Goal: Information Seeking & Learning: Find specific fact

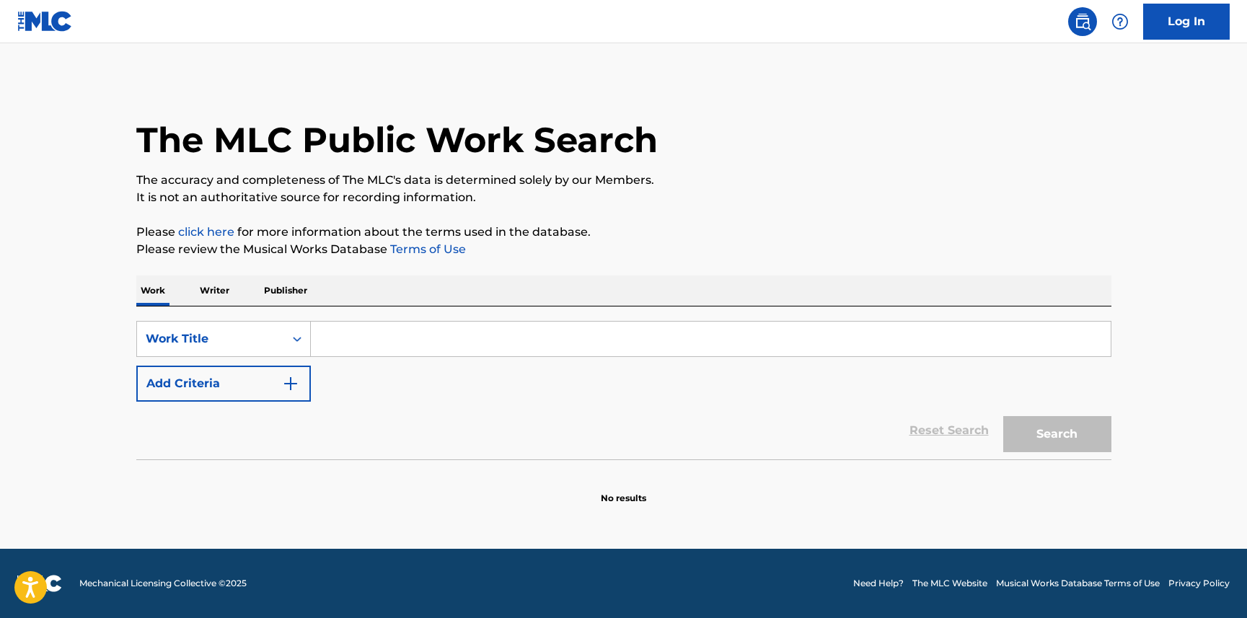
click at [345, 346] on input "Search Form" at bounding box center [711, 339] width 800 height 35
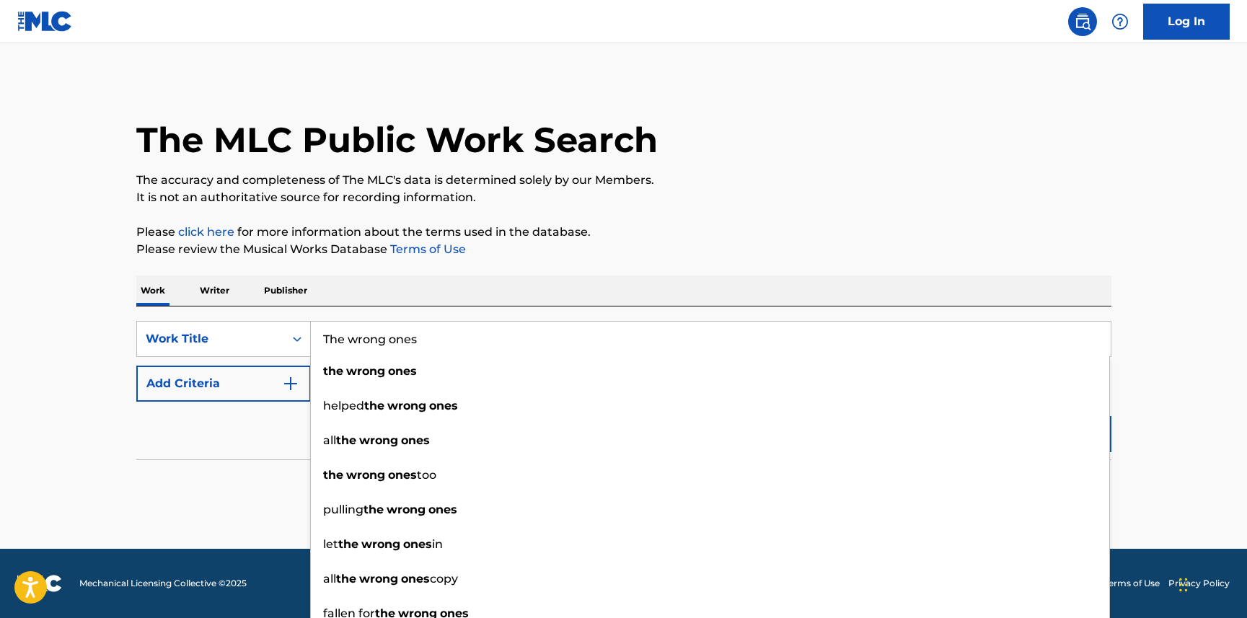
type input "The wrong ones"
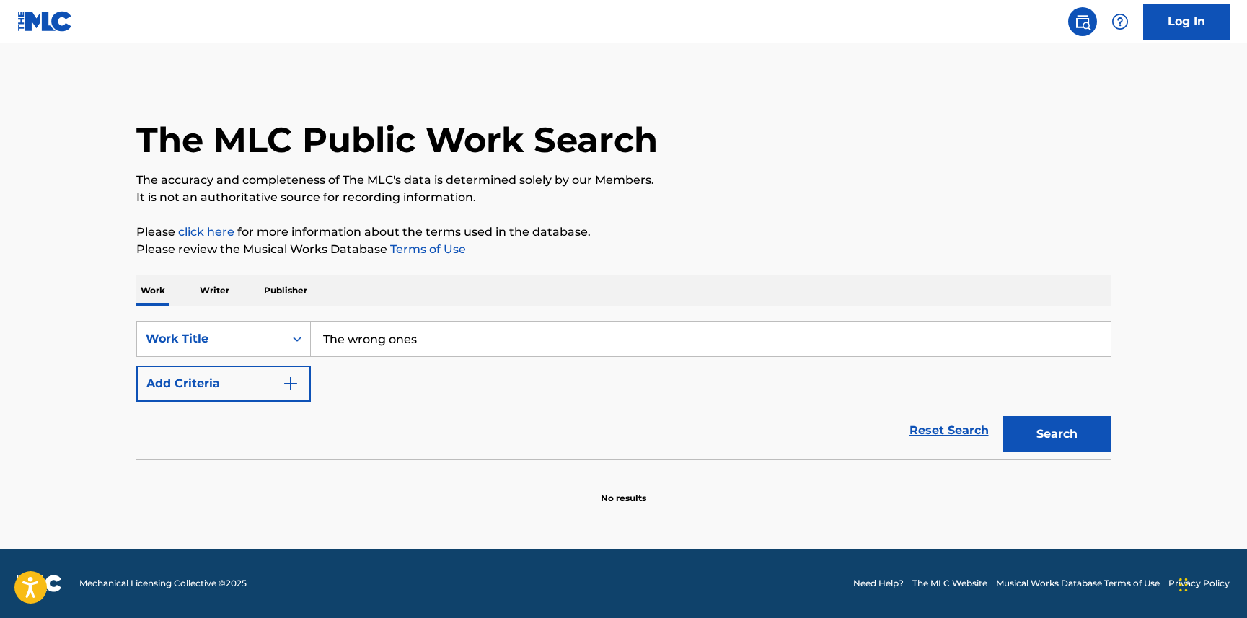
click at [289, 387] on img "Search Form" at bounding box center [290, 383] width 17 height 17
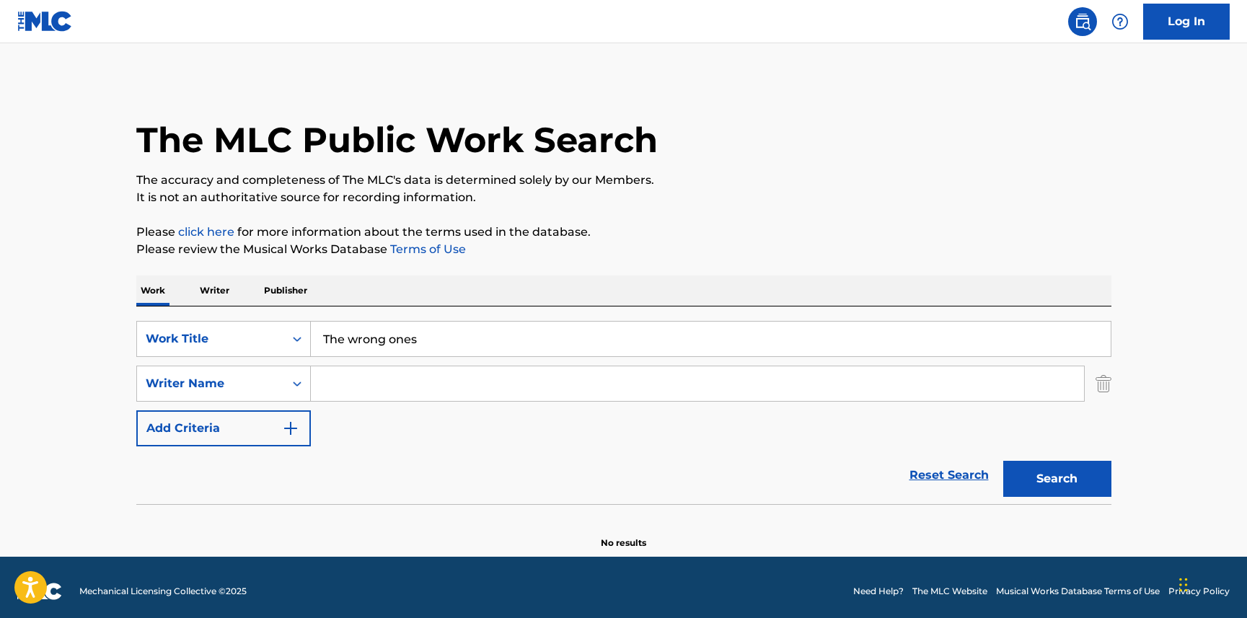
click at [340, 383] on input "Search Form" at bounding box center [697, 383] width 773 height 35
type input "[PERSON_NAME]"
click at [1004, 461] on button "Search" at bounding box center [1058, 479] width 108 height 36
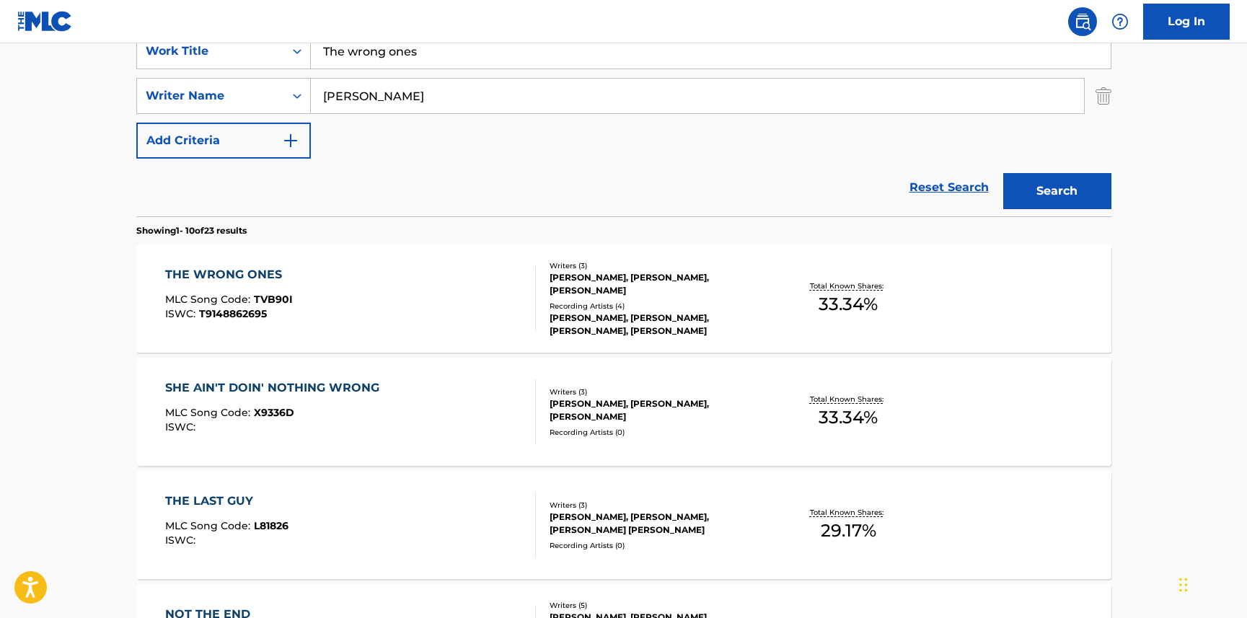
scroll to position [289, 0]
click at [219, 274] on div "THE WRONG ONES" at bounding box center [229, 273] width 128 height 17
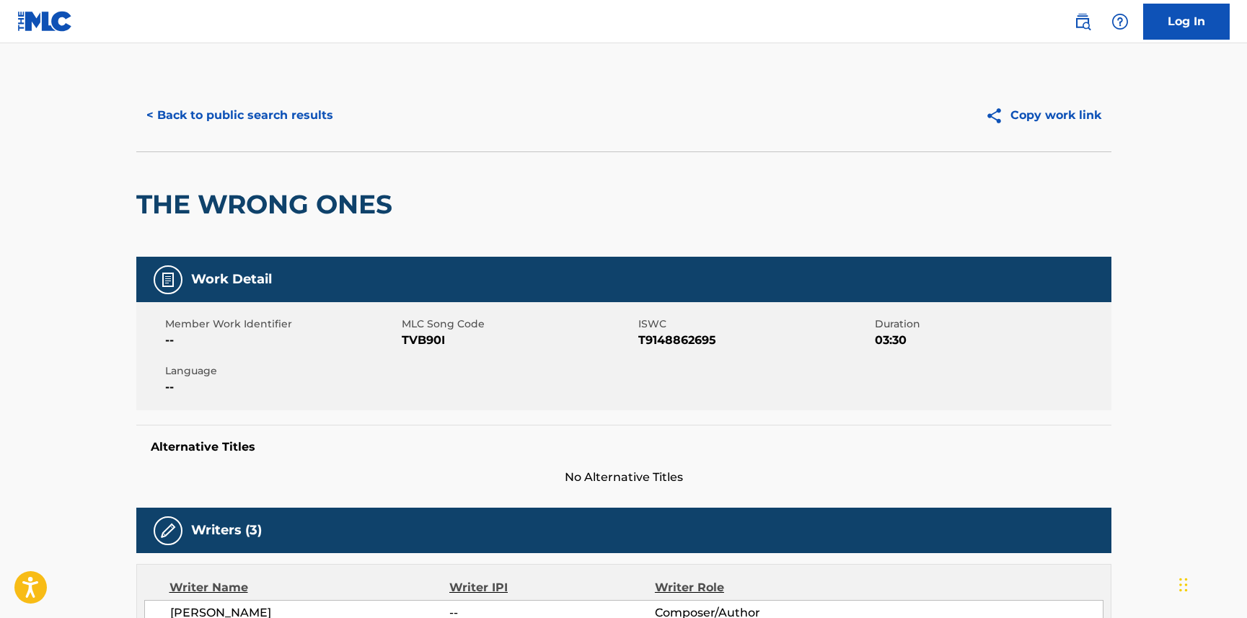
click at [225, 121] on button "< Back to public search results" at bounding box center [239, 115] width 207 height 36
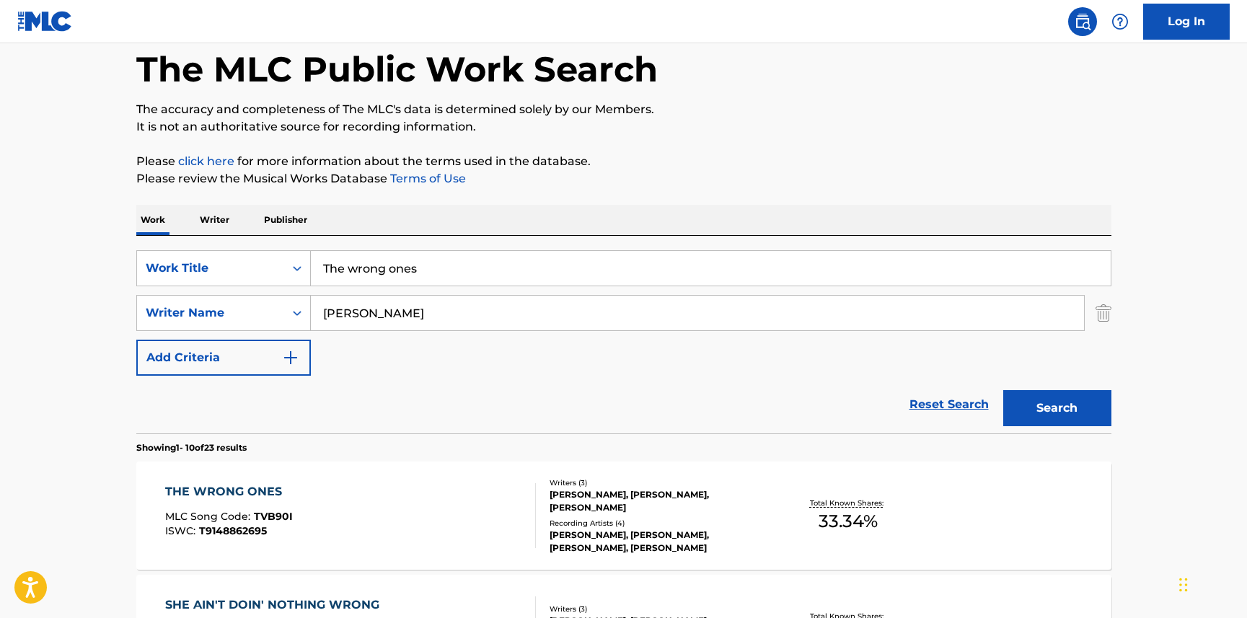
scroll to position [71, 0]
drag, startPoint x: 282, startPoint y: 262, endPoint x: 193, endPoint y: 255, distance: 89.0
click at [185, 258] on div "SearchWithCriteria2a00a12a-71c8-4c65-b88d-c01a5ea22b41 Work Title The wrong ones" at bounding box center [623, 268] width 975 height 36
paste input "[DEMOGRAPHIC_DATA]"
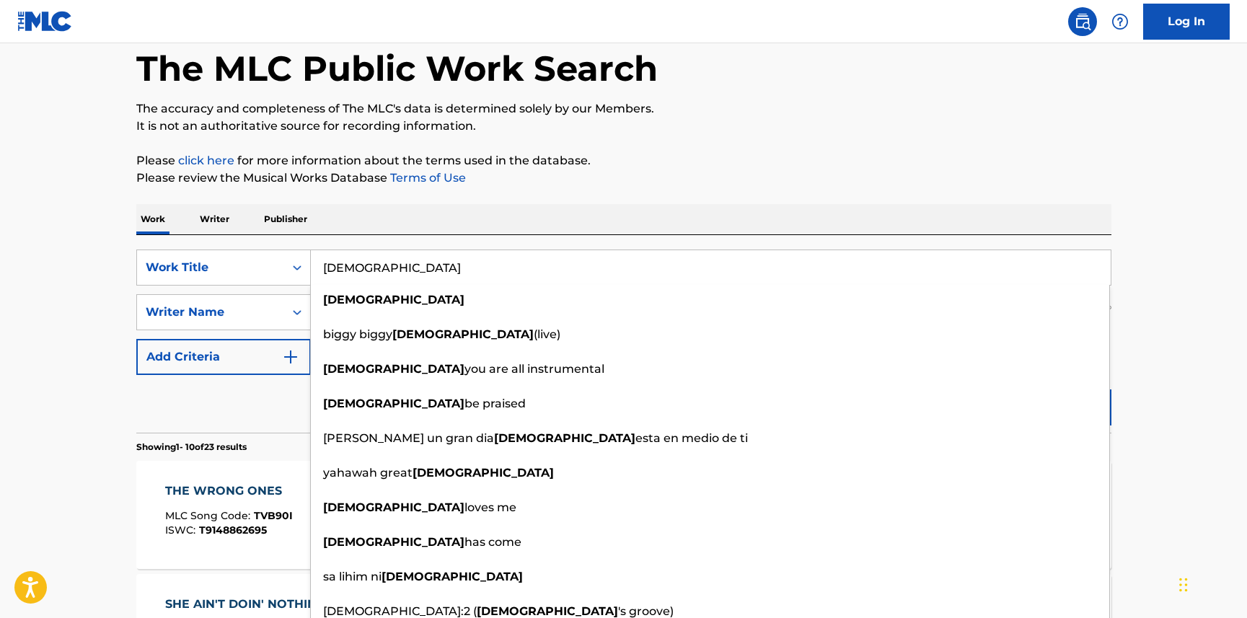
type input "[DEMOGRAPHIC_DATA]"
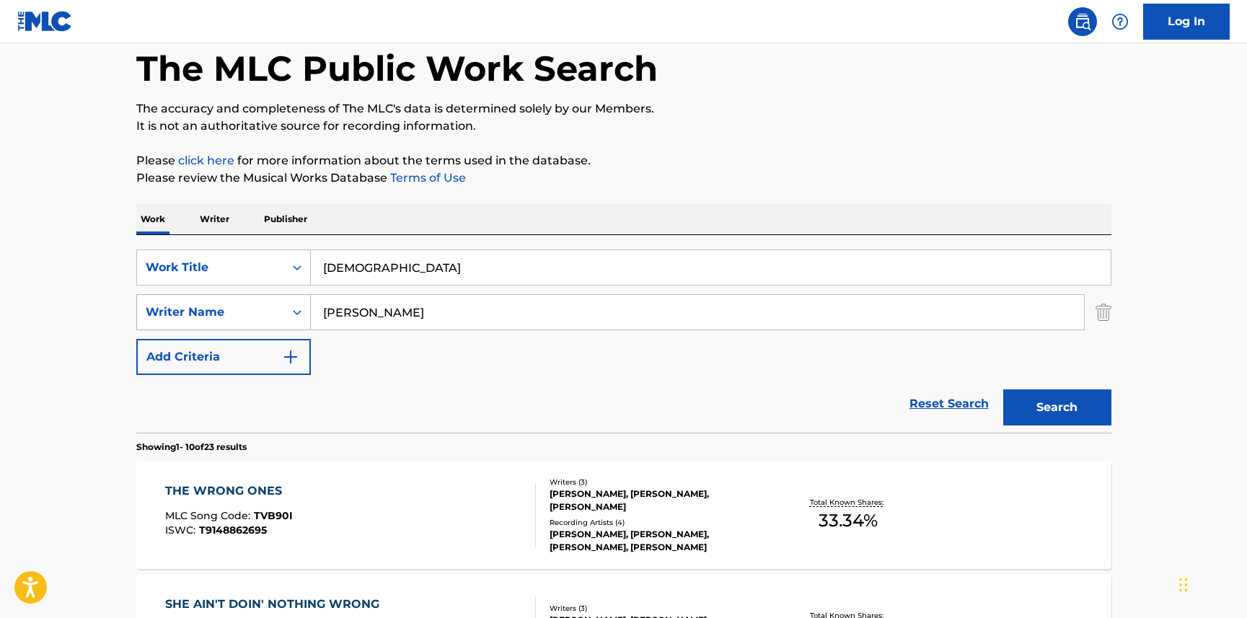
drag, startPoint x: 405, startPoint y: 322, endPoint x: 273, endPoint y: 318, distance: 132.1
click at [273, 318] on div "SearchWithCriteria542e5f7b-1886-489e-bf75-9fe33b405caa Writer Name [PERSON_NAME]" at bounding box center [623, 312] width 975 height 36
paste input "[PERSON_NAME]"
click at [1069, 404] on button "Search" at bounding box center [1058, 408] width 108 height 36
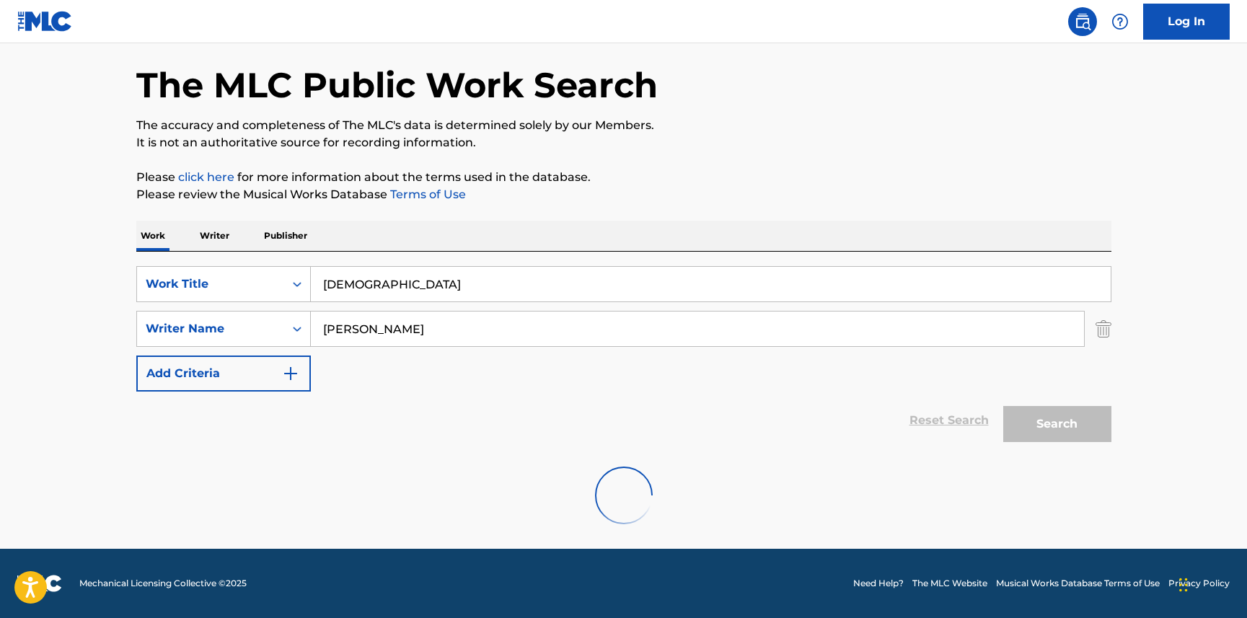
scroll to position [8, 0]
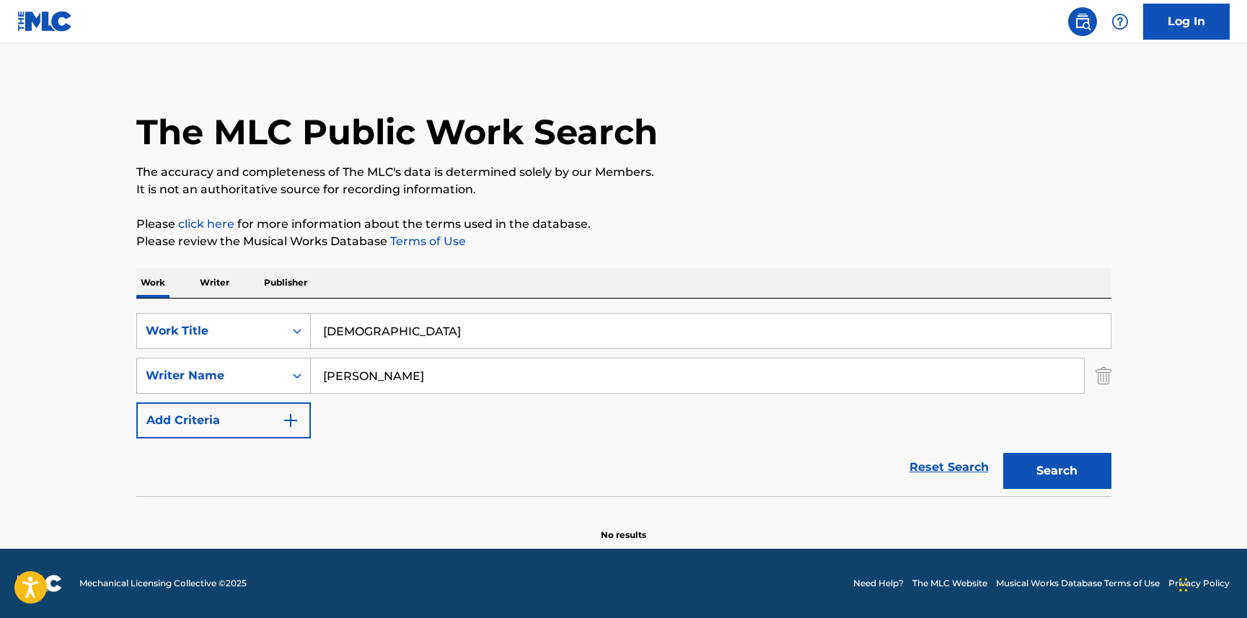
drag, startPoint x: 444, startPoint y: 379, endPoint x: 224, endPoint y: 369, distance: 220.2
click at [224, 369] on div "SearchWithCriteria542e5f7b-1886-489e-bf75-9fe33b405caa Writer Name [PERSON_NAME]" at bounding box center [623, 376] width 975 height 36
type input "[PERSON_NAME]"
click at [1004, 453] on button "Search" at bounding box center [1058, 471] width 108 height 36
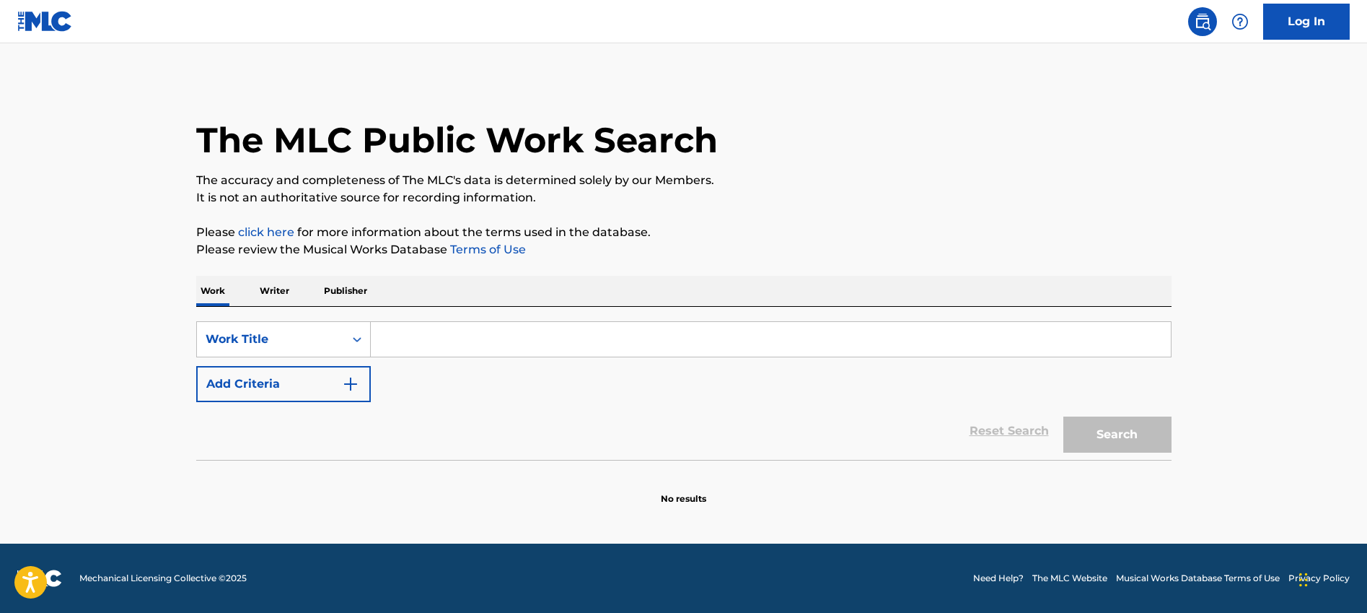
click at [524, 348] on input "Search Form" at bounding box center [771, 339] width 800 height 35
paste input "To Worship You I Live"
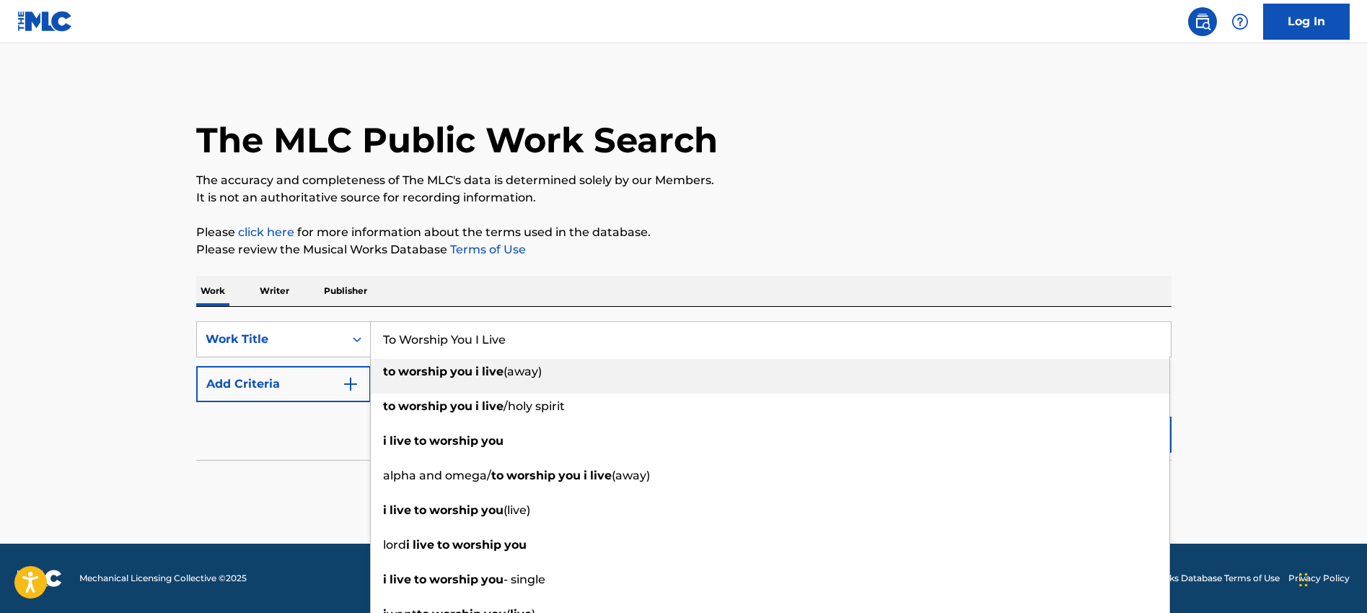
type input "To Worship You I Live"
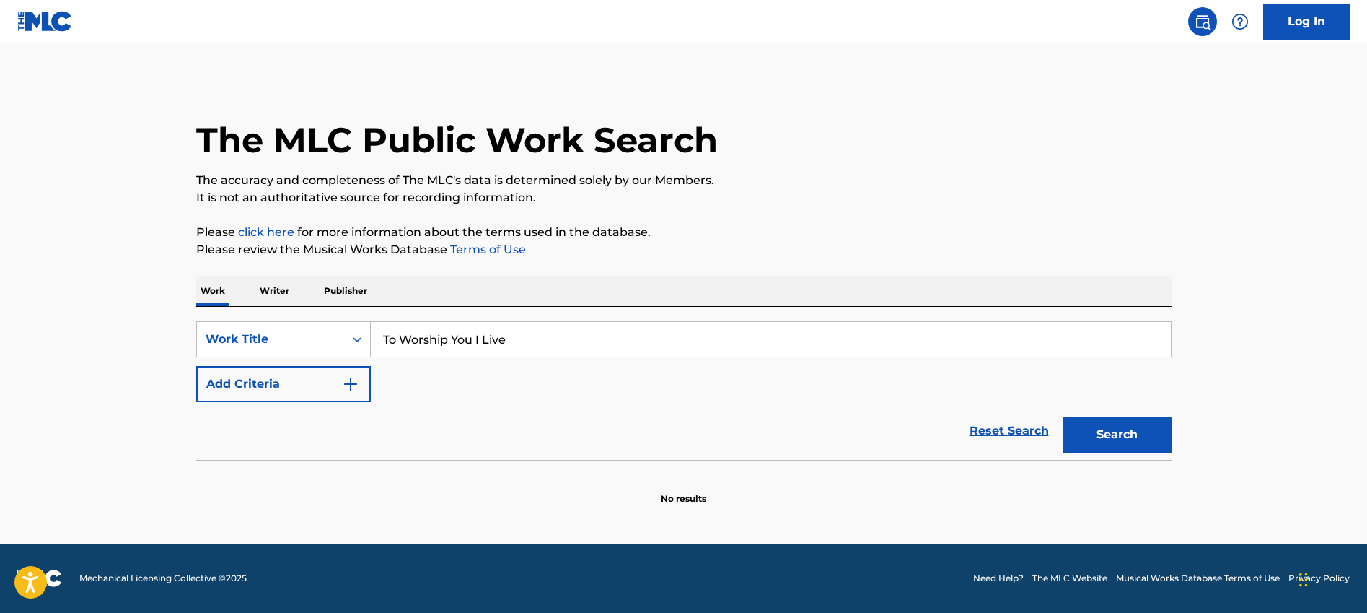
click at [344, 382] on img "Search Form" at bounding box center [350, 383] width 17 height 17
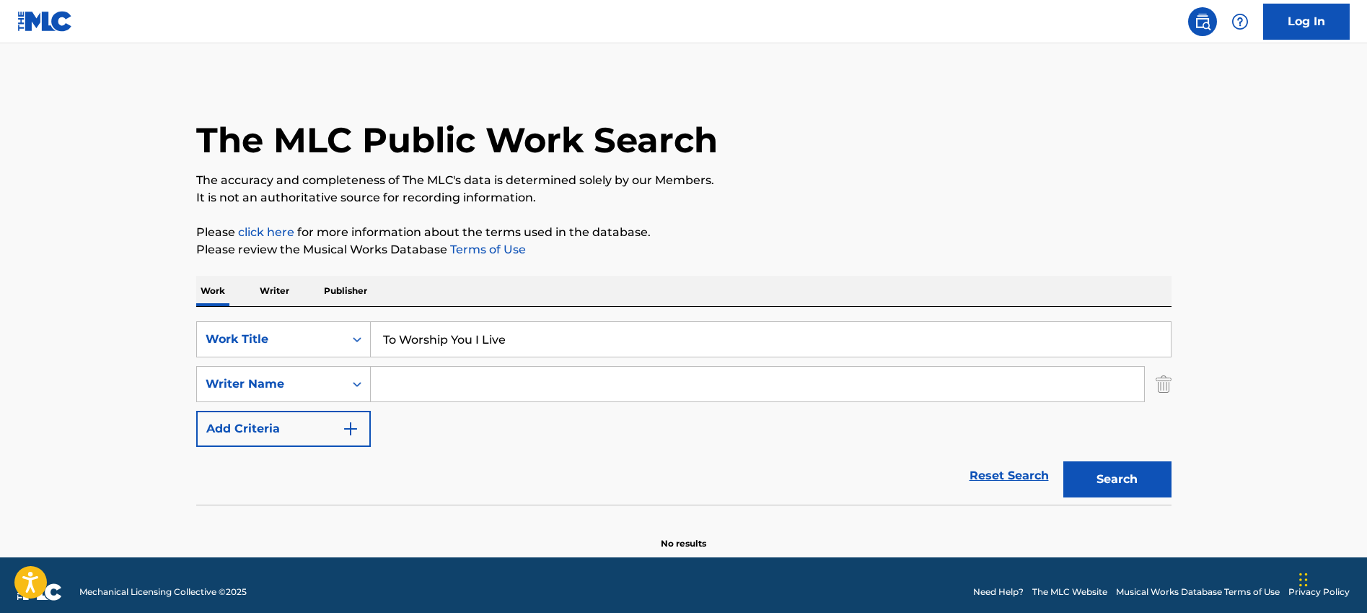
click at [423, 384] on input "Search Form" at bounding box center [757, 383] width 773 height 35
paste input "Melesa Houghton"
click at [1133, 485] on button "Search" at bounding box center [1117, 479] width 108 height 36
drag, startPoint x: 428, startPoint y: 384, endPoint x: 338, endPoint y: 382, distance: 90.2
click at [338, 382] on div "SearchWithCriteriafb83d59f-9450-443f-bb06-ea1e3fa416b4 Writer Name Melesa Hough…" at bounding box center [683, 384] width 975 height 36
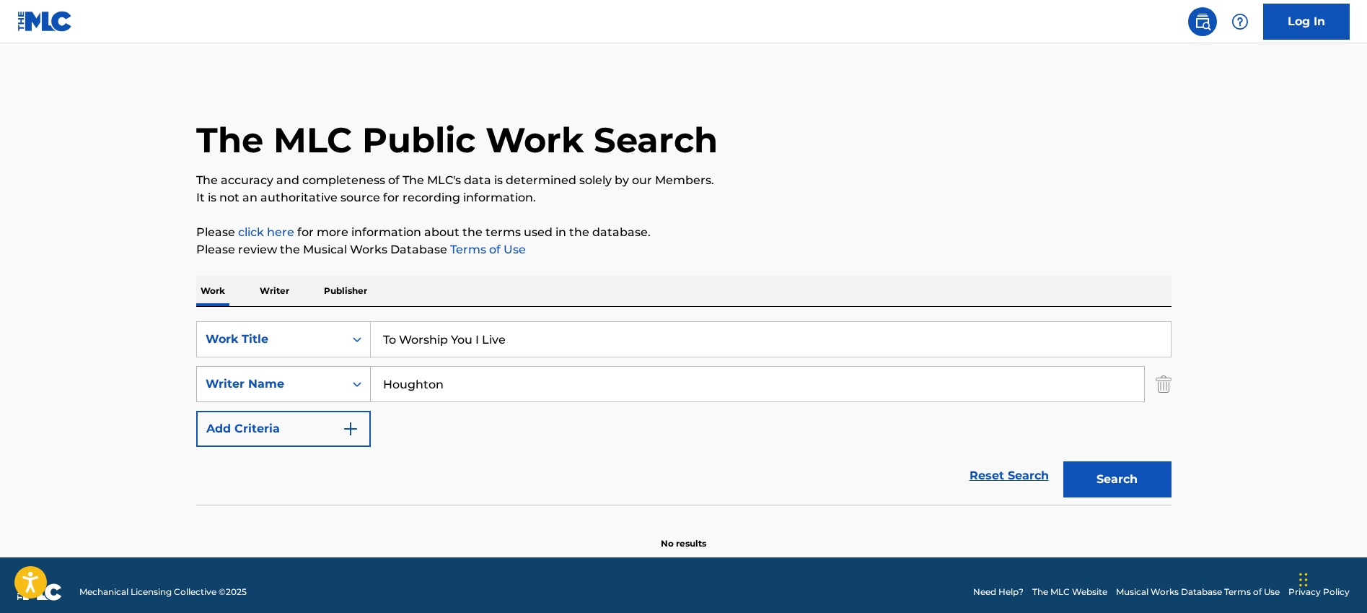
type input "Houghton"
click at [1063, 461] on button "Search" at bounding box center [1117, 479] width 108 height 36
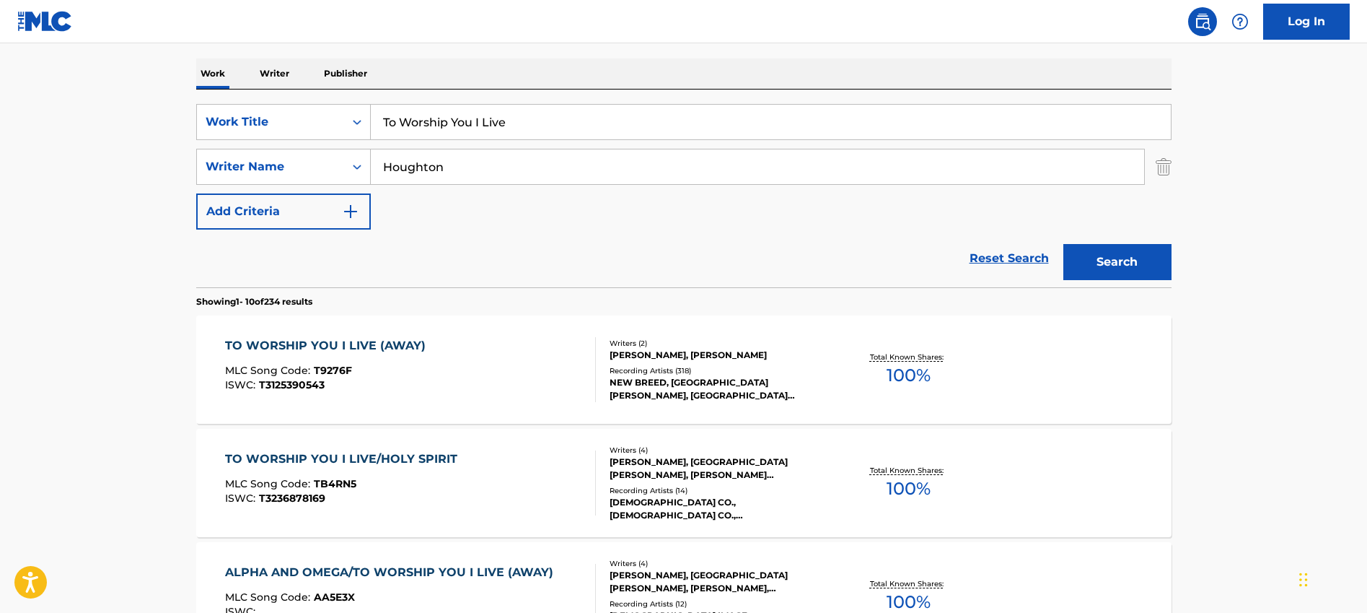
scroll to position [216, 0]
click at [317, 340] on div "TO WORSHIP YOU I LIVE (AWAY)" at bounding box center [329, 346] width 208 height 17
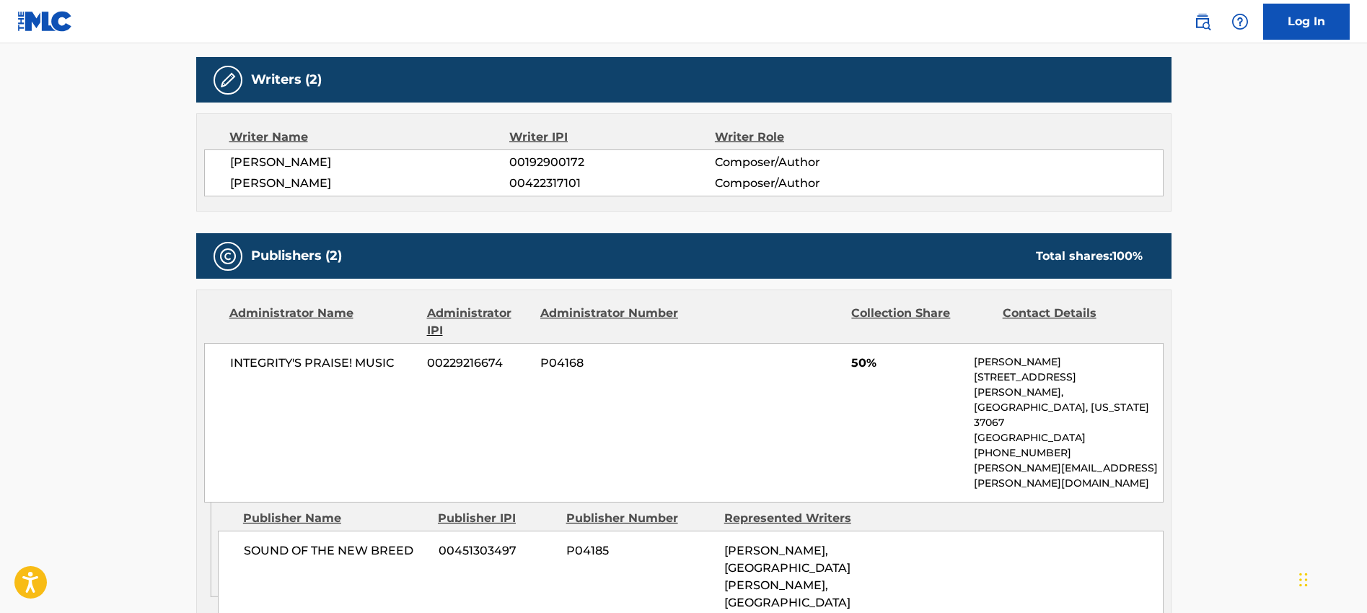
scroll to position [649, 0]
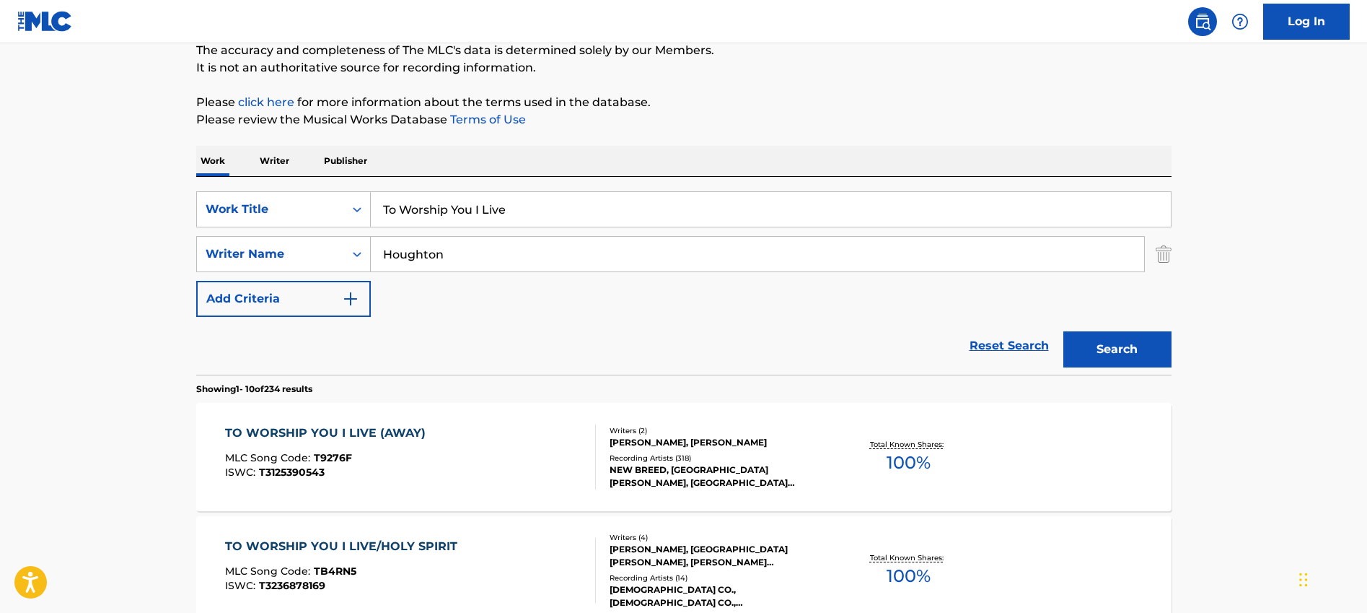
scroll to position [216, 0]
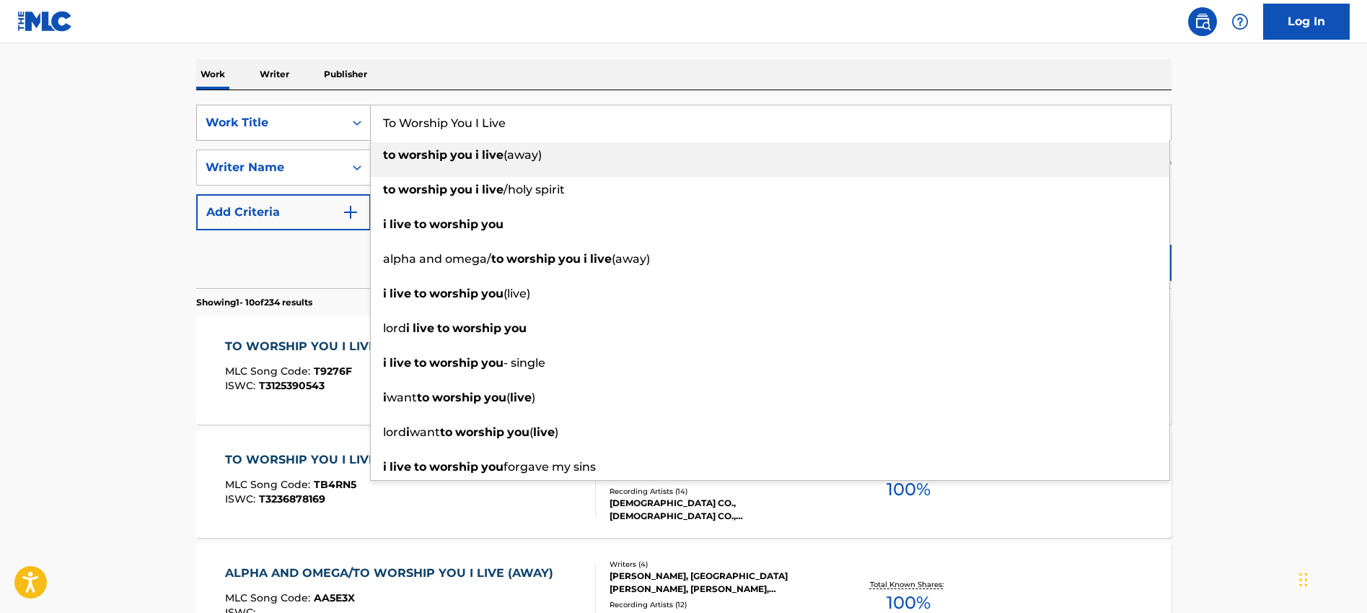
drag, startPoint x: 556, startPoint y: 119, endPoint x: 306, endPoint y: 128, distance: 249.8
click at [306, 128] on div "SearchWithCriteria2437d940-60c8-495c-b1de-34908435f930 Work Title To Worship Yo…" at bounding box center [683, 123] width 975 height 36
paste input "Yahweh Will Manifest"
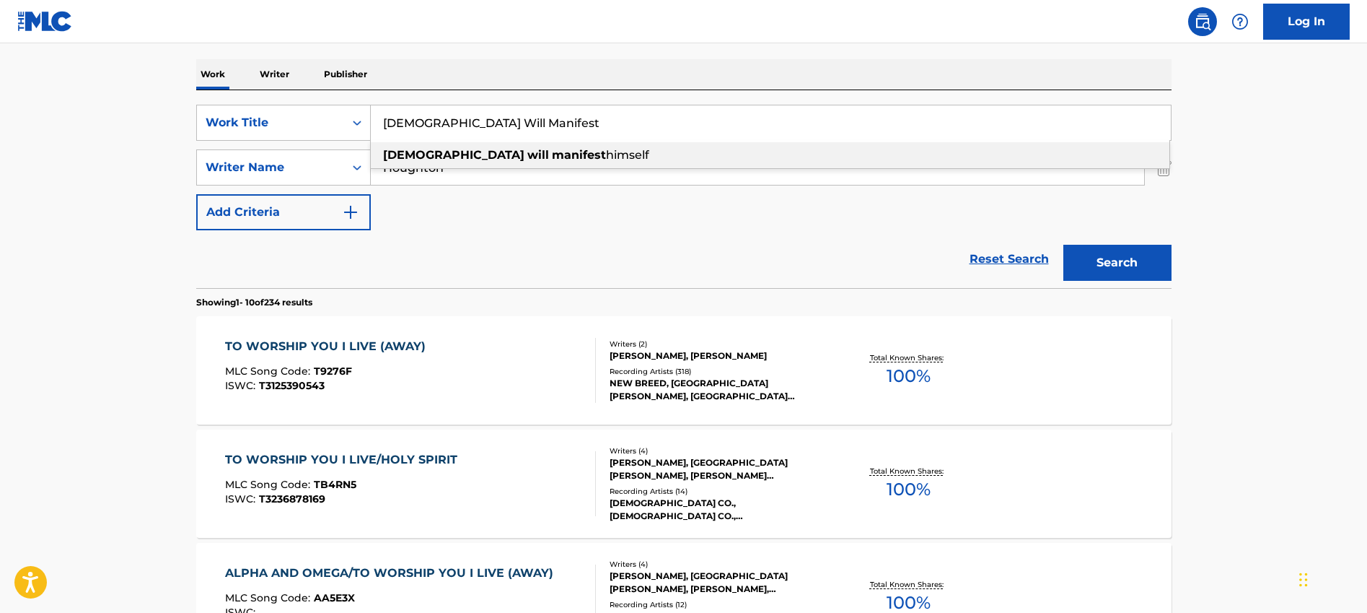
type input "Yahweh Will Manifest"
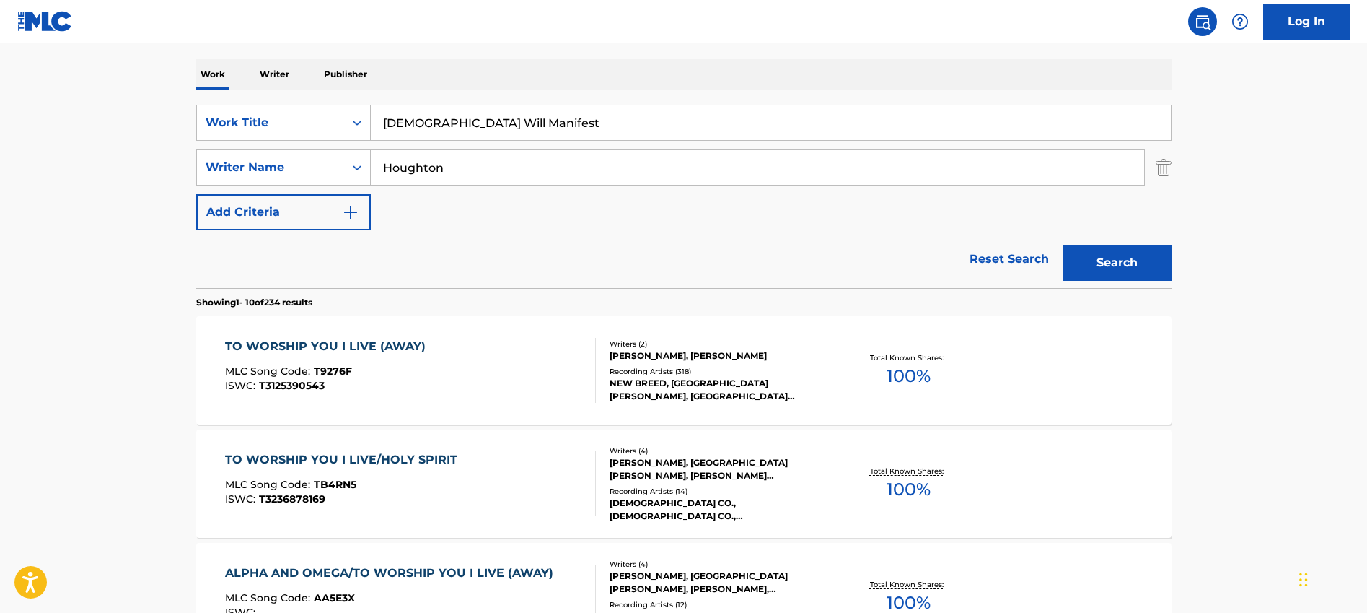
drag, startPoint x: 460, startPoint y: 166, endPoint x: 185, endPoint y: 172, distance: 274.9
paste input "Elimart"
type input "Elimart"
click at [1063, 245] on button "Search" at bounding box center [1117, 263] width 108 height 36
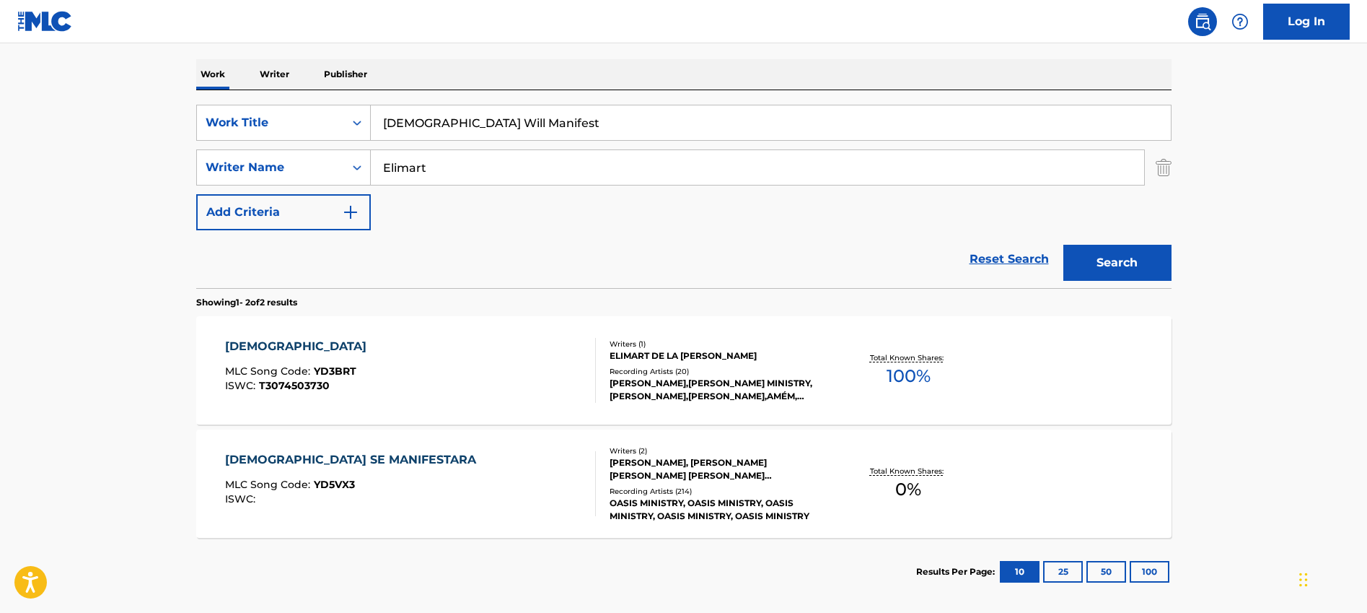
click at [259, 345] on div "YAHWEH" at bounding box center [299, 346] width 149 height 17
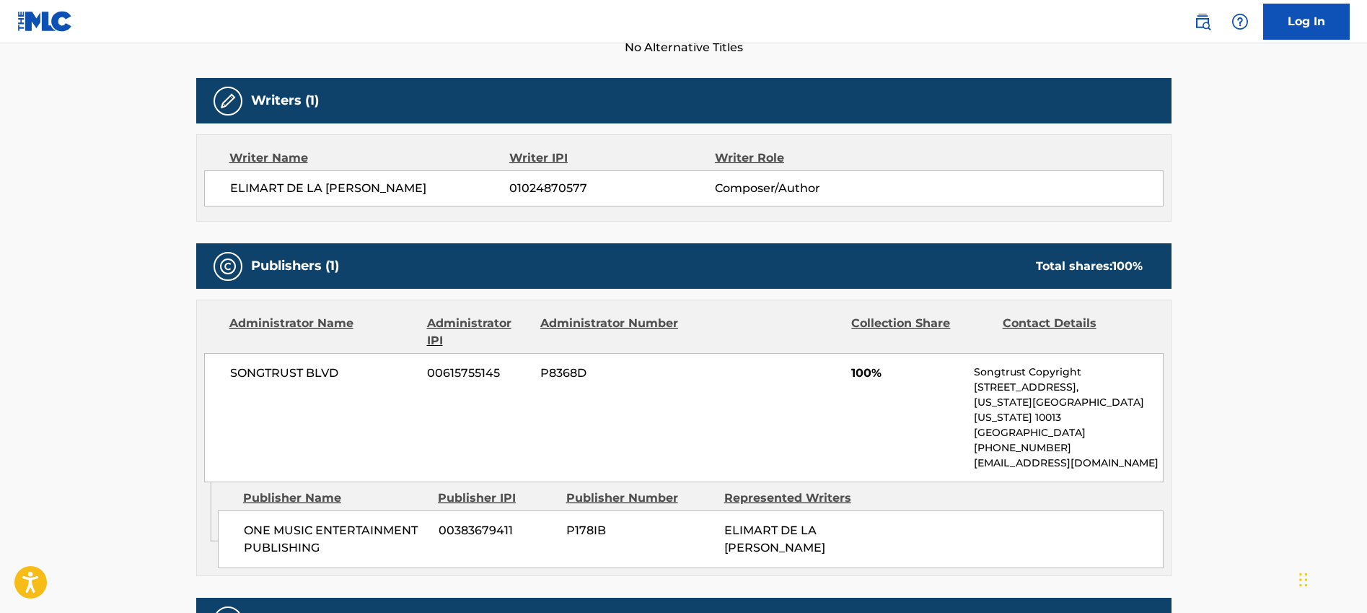
scroll to position [432, 0]
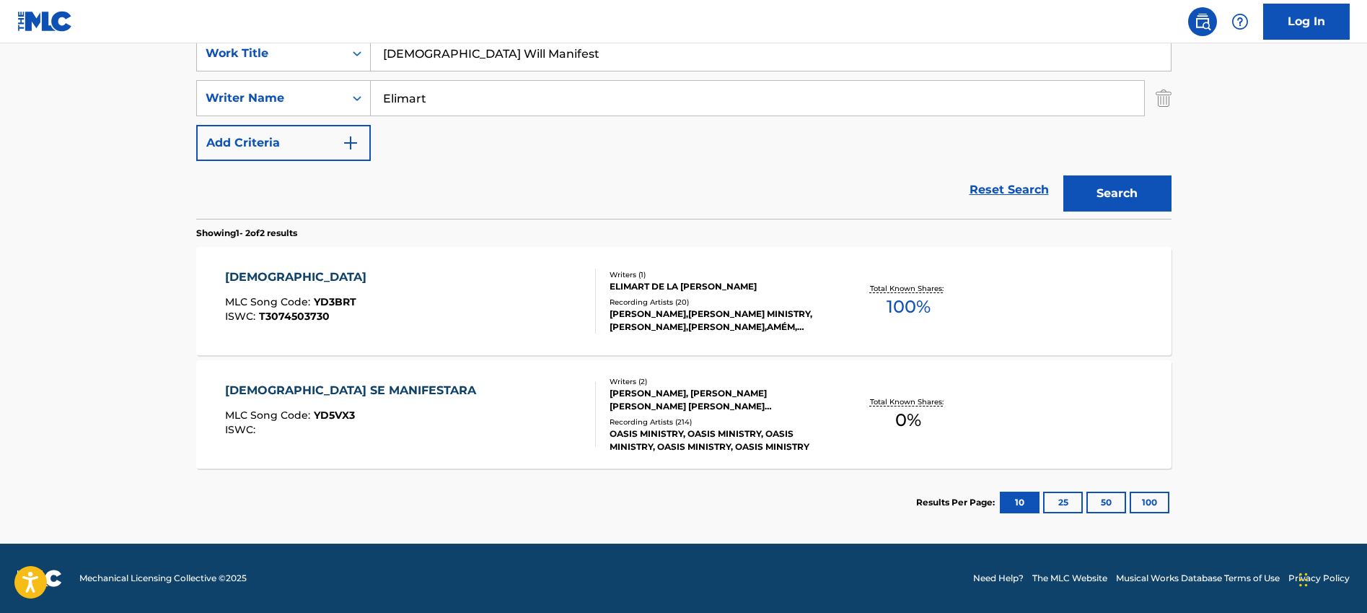
scroll to position [286, 0]
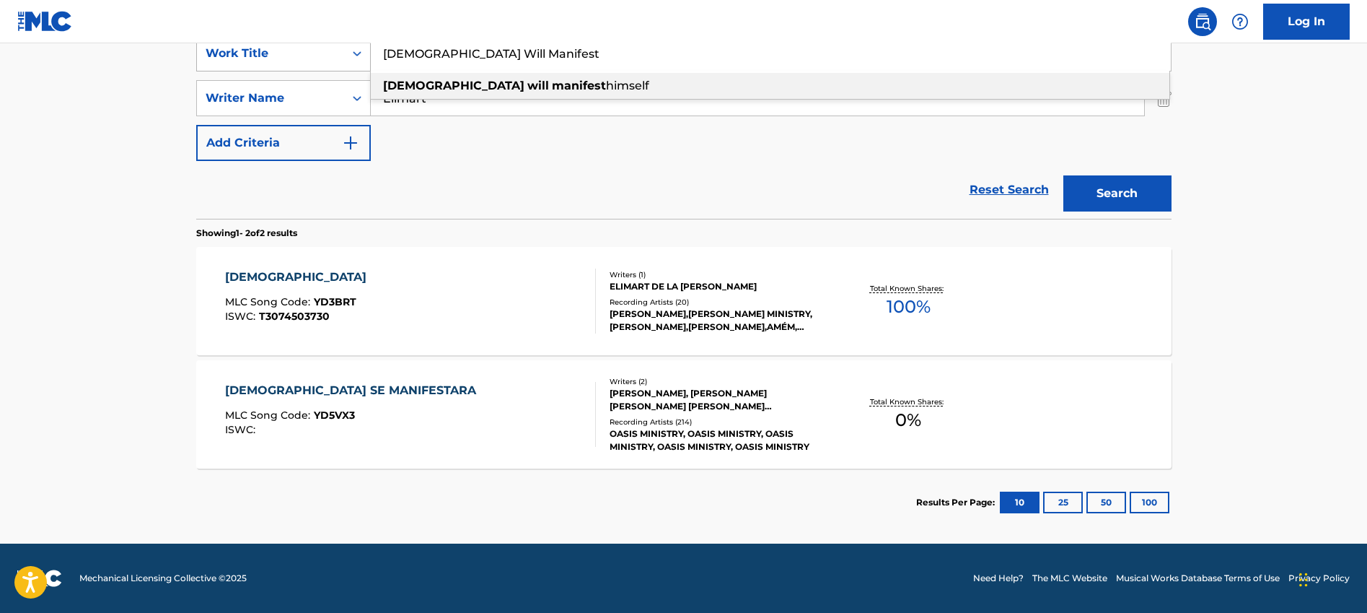
drag, startPoint x: 530, startPoint y: 55, endPoint x: 338, endPoint y: 56, distance: 191.9
click at [338, 56] on div "SearchWithCriteria2437d940-60c8-495c-b1de-34908435f930 Work Title Yahweh Will M…" at bounding box center [683, 53] width 975 height 36
paste input "Wide as the sky"
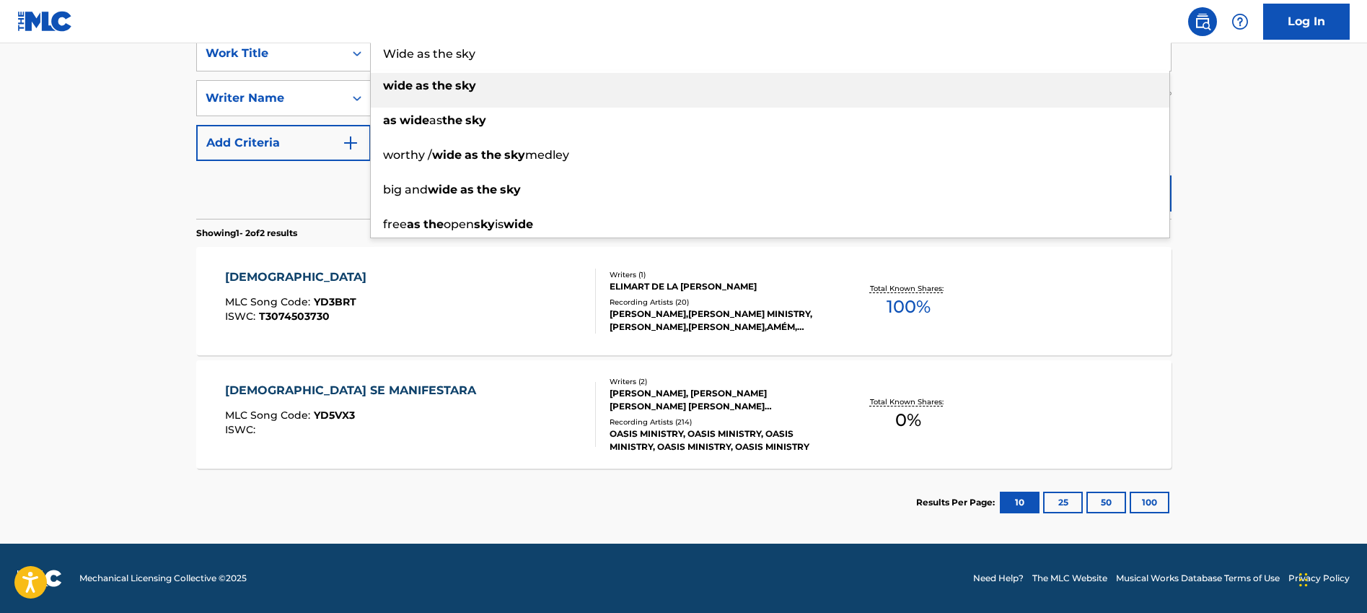
type input "Wide as the sky"
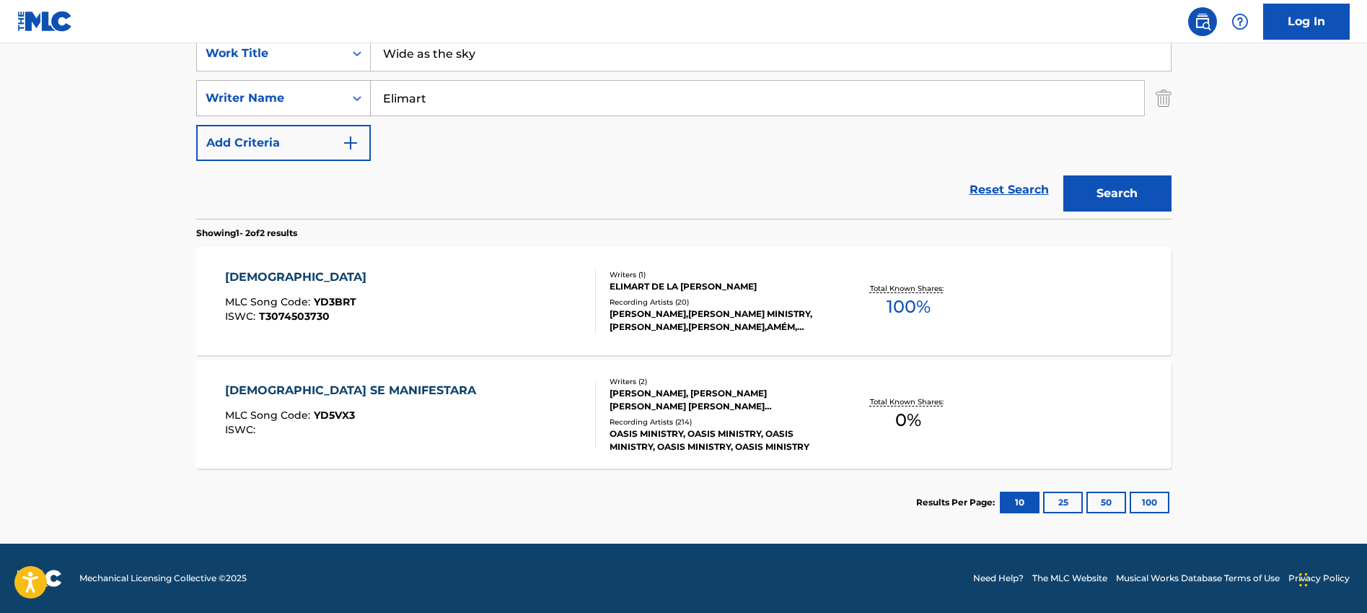
drag, startPoint x: 457, startPoint y: 90, endPoint x: 299, endPoint y: 102, distance: 158.5
click at [299, 102] on div "SearchWithCriteriafb83d59f-9450-443f-bb06-ea1e3fa416b4 Writer Name Elimart" at bounding box center [683, 98] width 975 height 36
paste input "Matt Redman"
type input "Matt Redman"
click at [1137, 196] on button "Search" at bounding box center [1117, 193] width 108 height 36
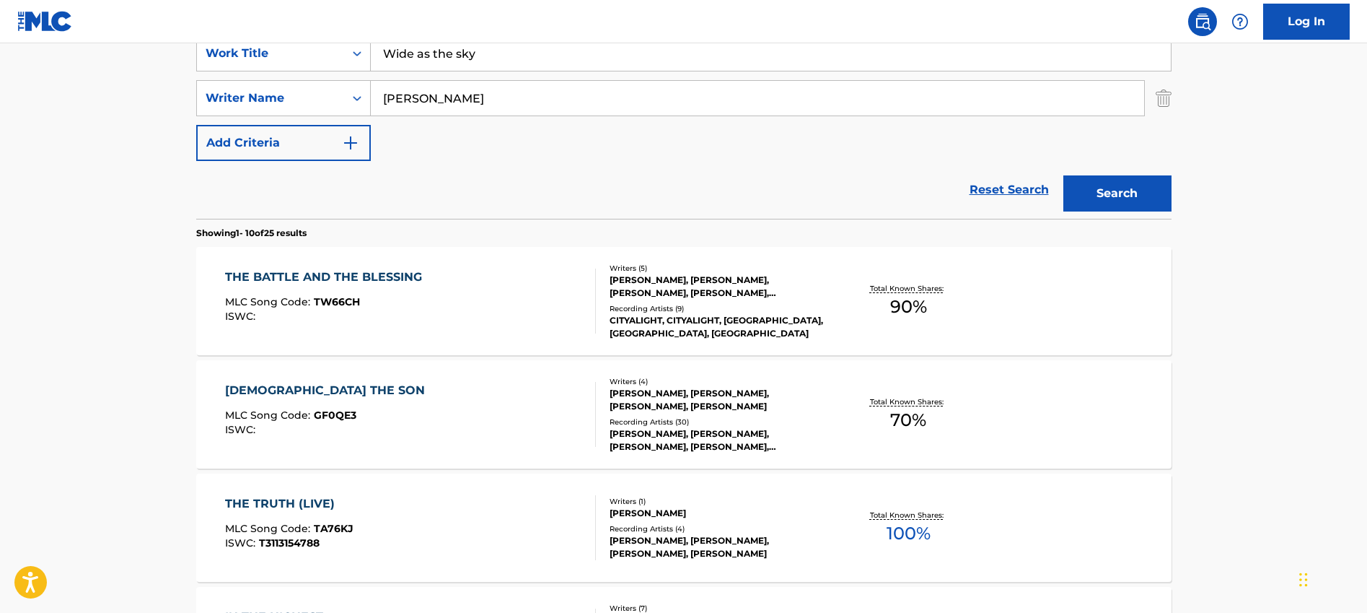
click at [323, 276] on div "THE BATTLE AND THE BLESSING" at bounding box center [327, 276] width 204 height 17
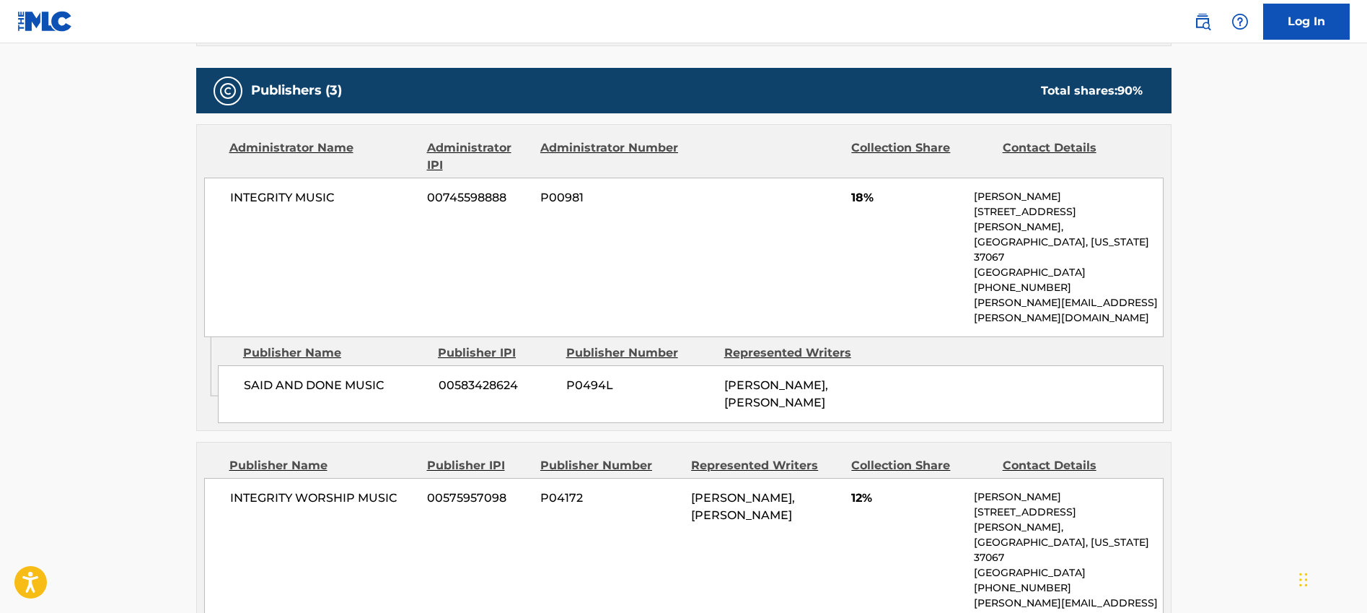
scroll to position [677, 0]
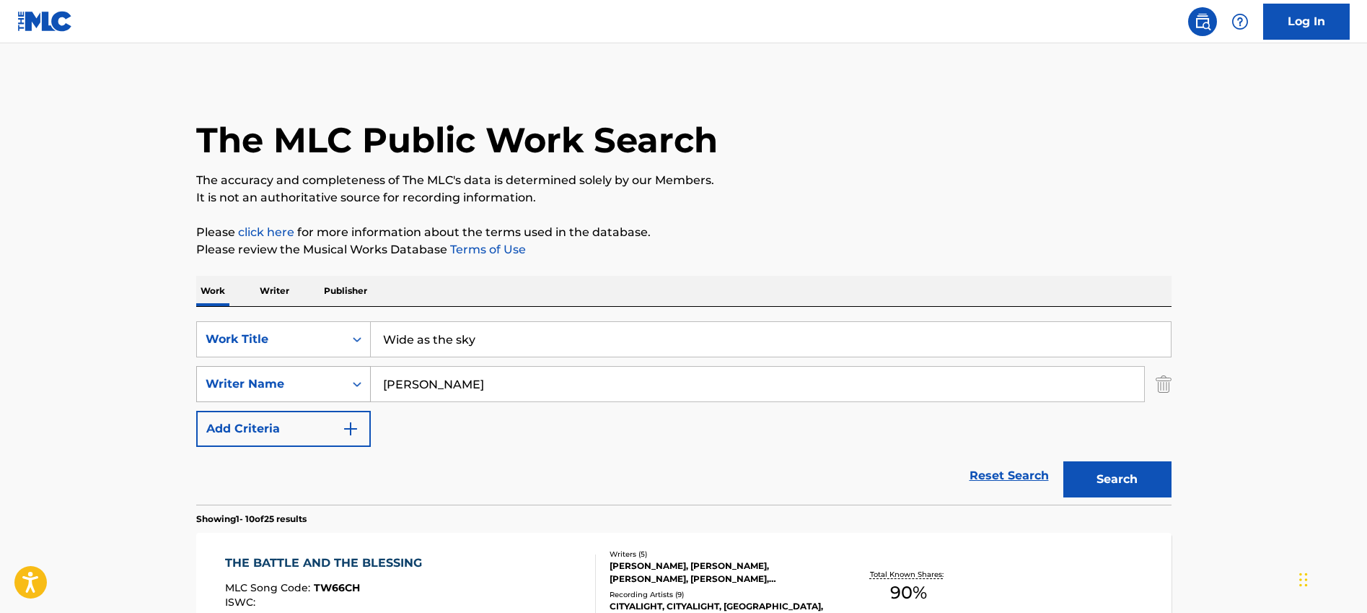
drag, startPoint x: 413, startPoint y: 384, endPoint x: 302, endPoint y: 385, distance: 111.1
click at [302, 385] on div "SearchWithCriteriafb83d59f-9450-443f-bb06-ea1e3fa416b4 Writer Name Matt Redman" at bounding box center [683, 384] width 975 height 36
type input "Redman"
click at [1063, 461] on button "Search" at bounding box center [1117, 479] width 108 height 36
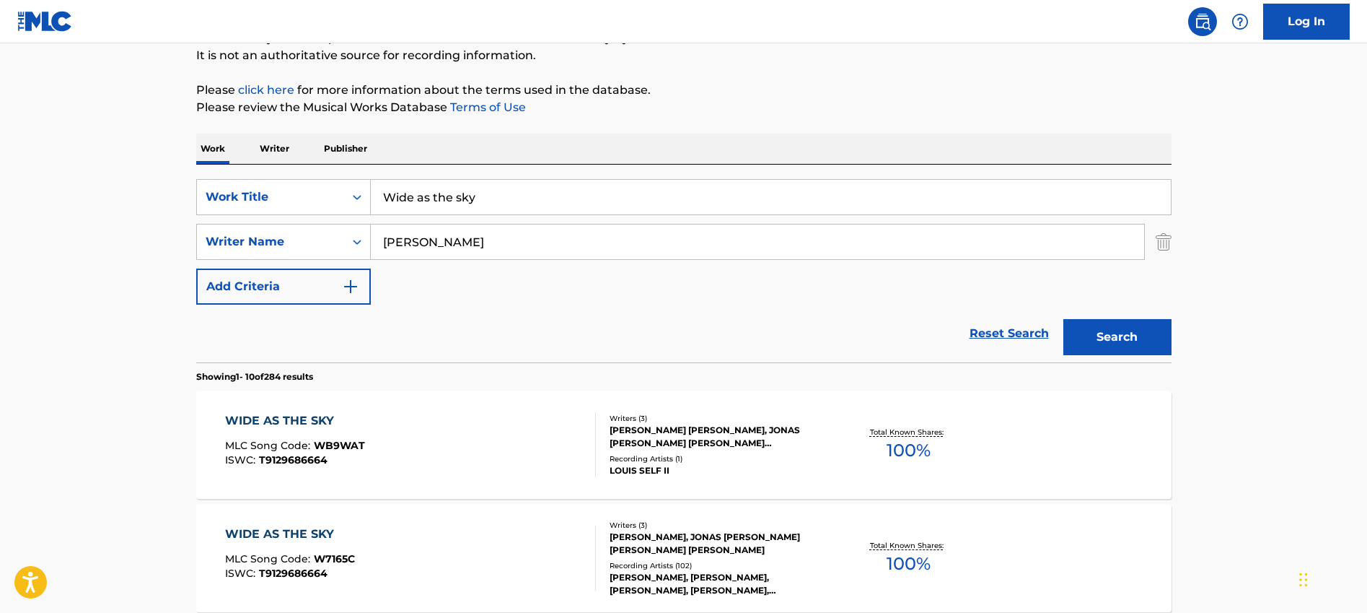
scroll to position [144, 0]
click at [251, 412] on div "WIDE AS THE SKY" at bounding box center [295, 419] width 140 height 17
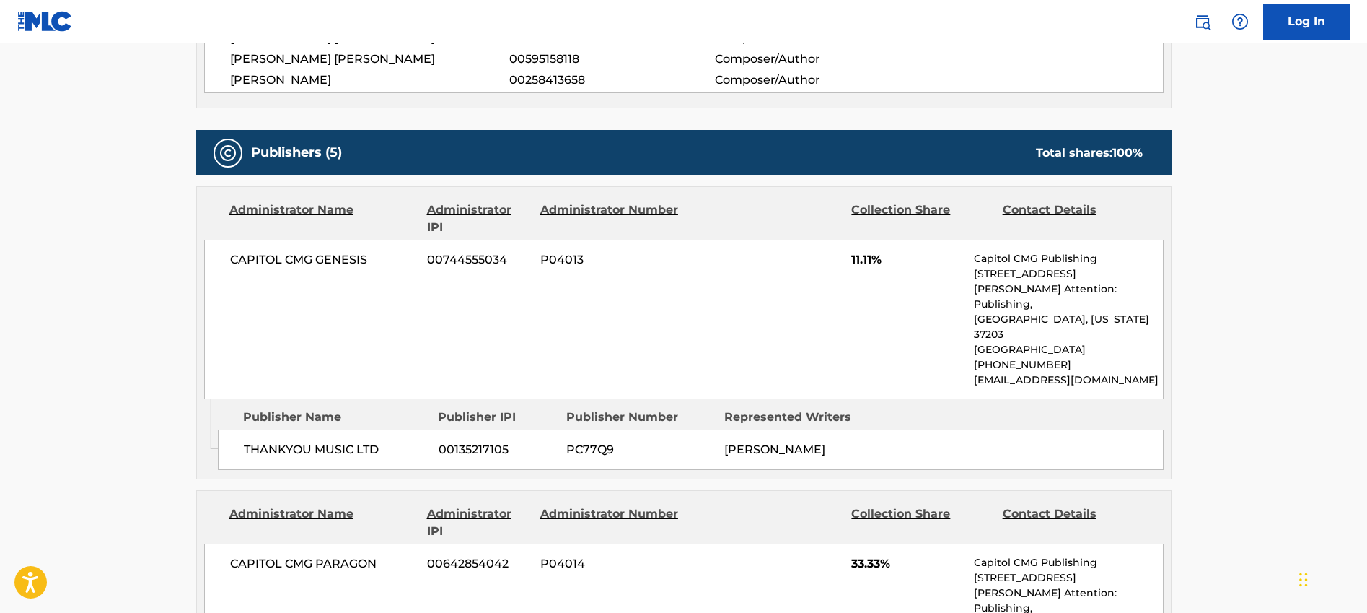
scroll to position [576, 0]
